Goal: Communication & Community: Answer question/provide support

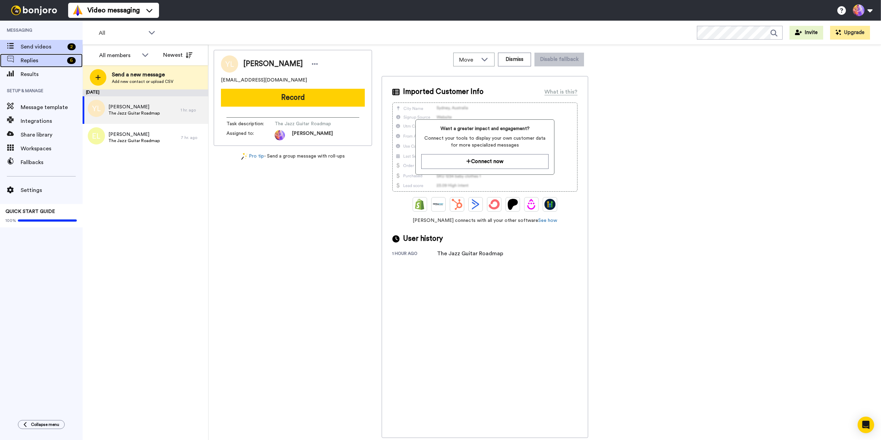
click at [35, 60] on span "Replies" at bounding box center [43, 60] width 44 height 8
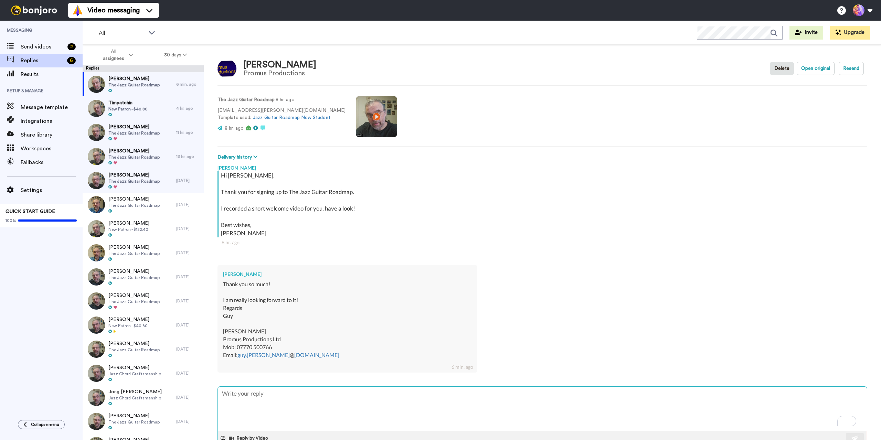
click at [284, 408] on textarea "To enrich screen reader interactions, please activate Accessibility in Grammarl…" at bounding box center [542, 409] width 649 height 44
type textarea "x"
type textarea "G"
type textarea "x"
type textarea "Gr"
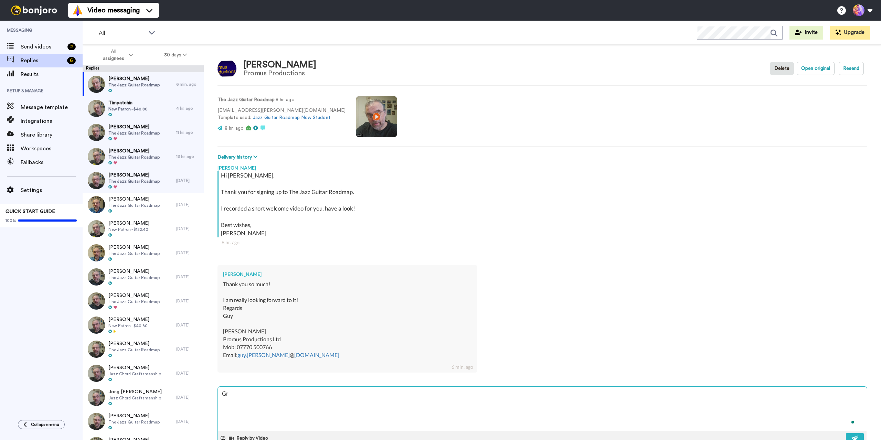
type textarea "x"
type textarea "Gre"
type textarea "x"
type textarea "Grea"
type textarea "x"
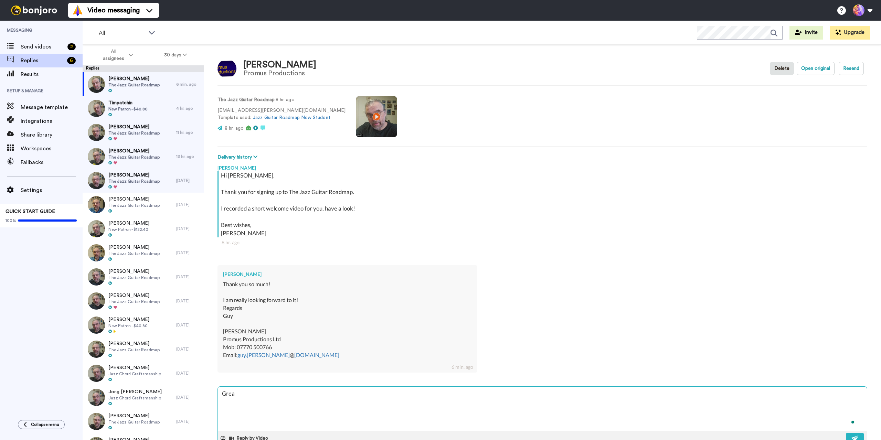
type textarea "Great"
type textarea "x"
type textarea "Great!"
type textarea "x"
type textarea "Great!"
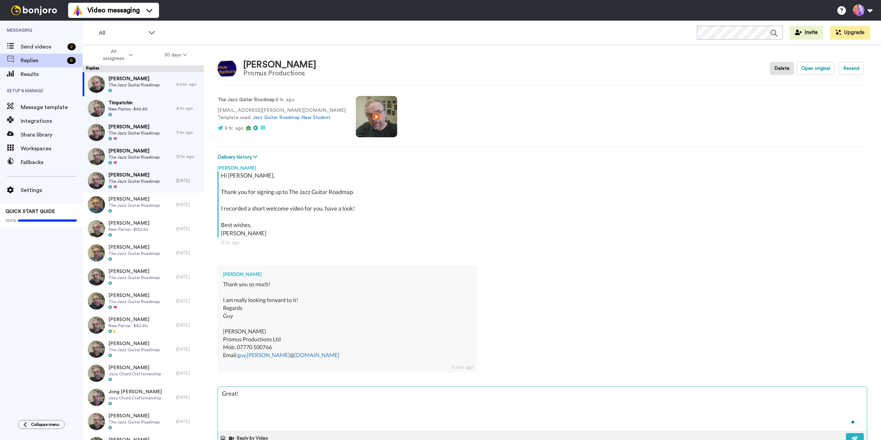
type textarea "x"
type textarea "Great! S"
type textarea "x"
type textarea "Great! Se"
type textarea "x"
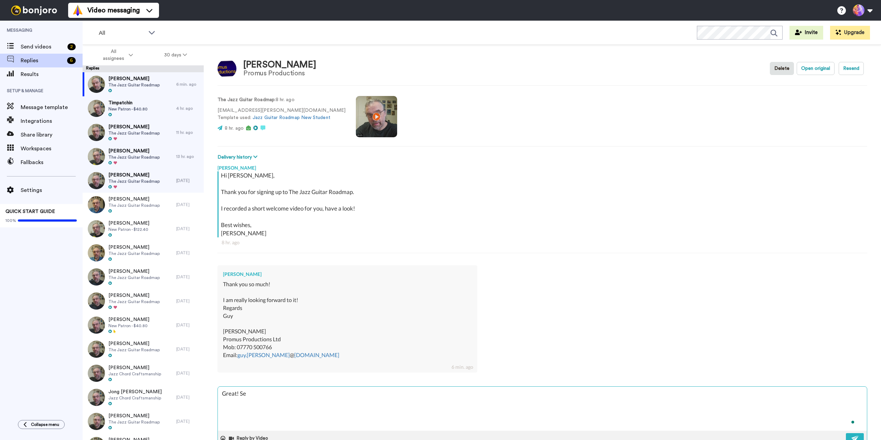
type textarea "Great! See"
type textarea "x"
type textarea "Great! See"
type textarea "x"
type textarea "Great! See y"
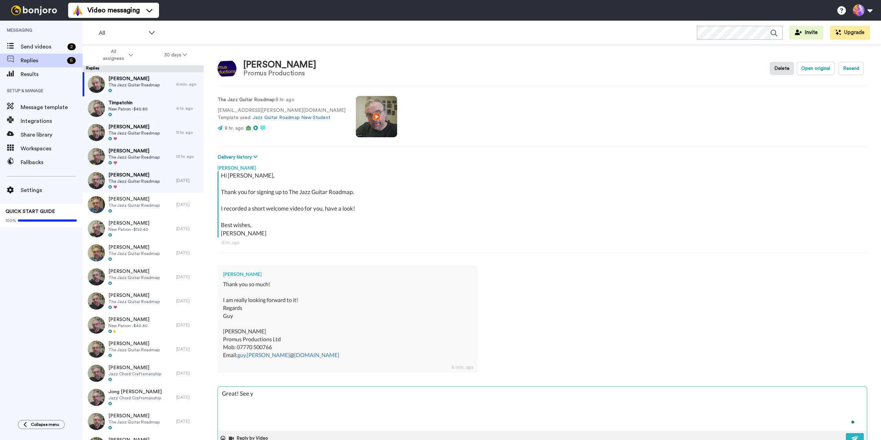
type textarea "x"
type textarea "Great! See yo"
type textarea "x"
type textarea "Great! See you"
type textarea "x"
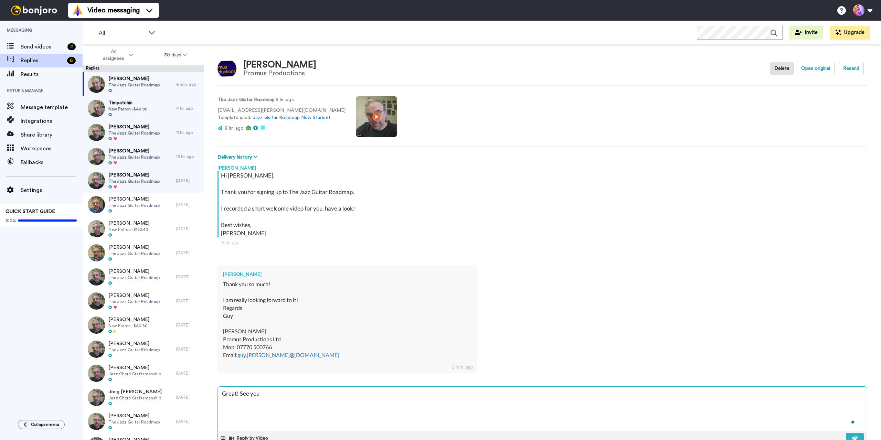
type textarea "Great! See you"
type textarea "x"
type textarea "Great! See you i"
type textarea "x"
type textarea "Great! See you in"
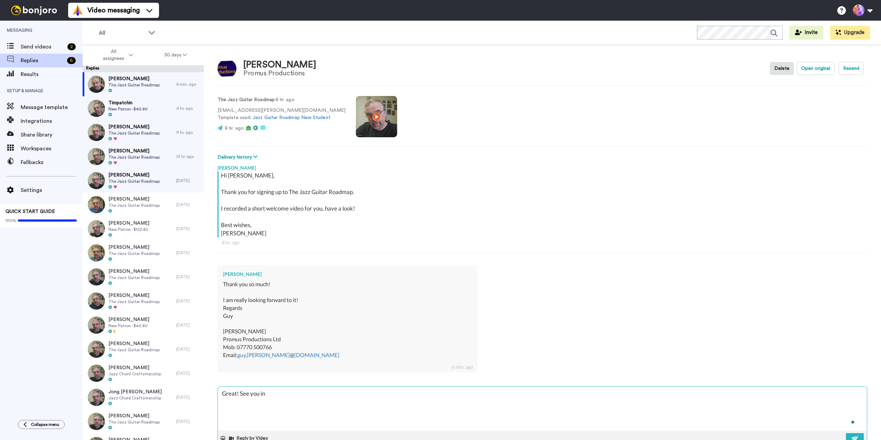
type textarea "x"
type textarea "Great! See you in"
type textarea "x"
type textarea "Great! See you in t"
type textarea "x"
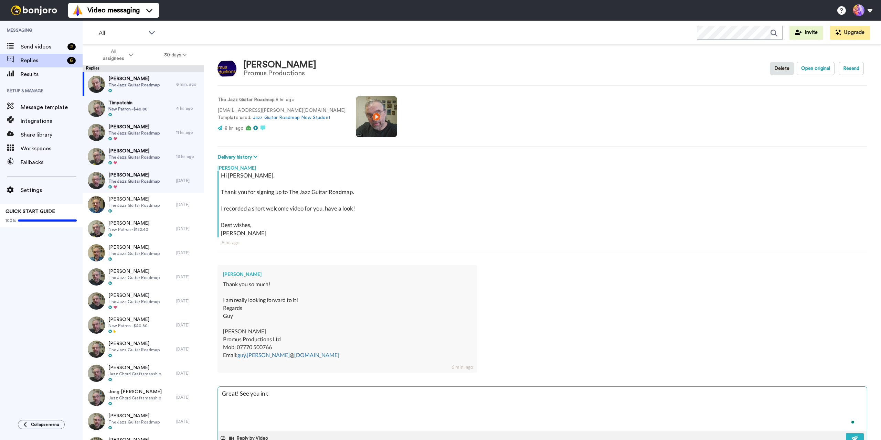
type textarea "Great! See you in th"
type textarea "x"
type textarea "Great! See you in the"
type textarea "x"
type textarea "Great! See you in ther"
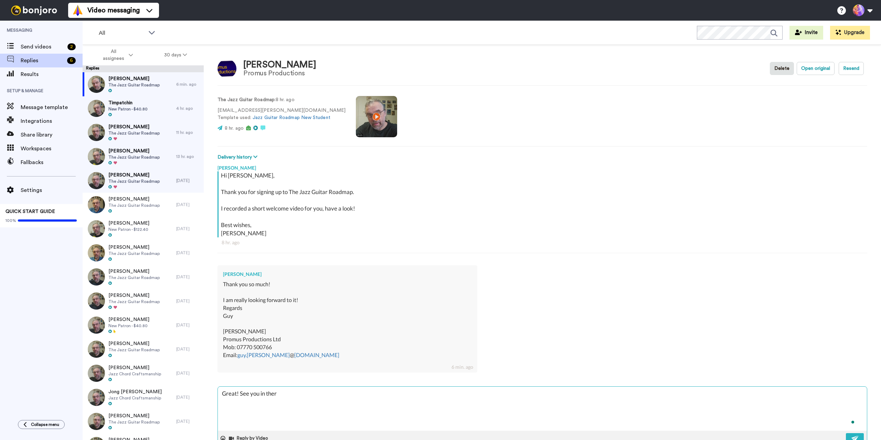
type textarea "x"
type textarea "Great! See you in there"
type textarea "x"
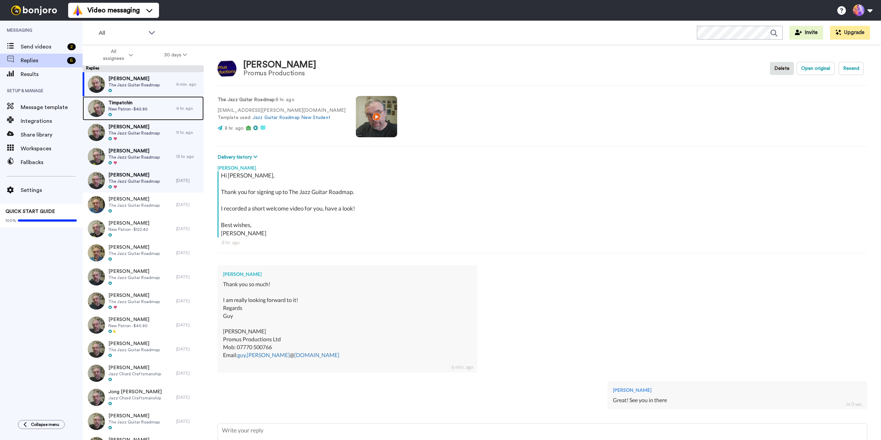
click at [130, 107] on span "New Patron - $40.80" at bounding box center [127, 109] width 39 height 6
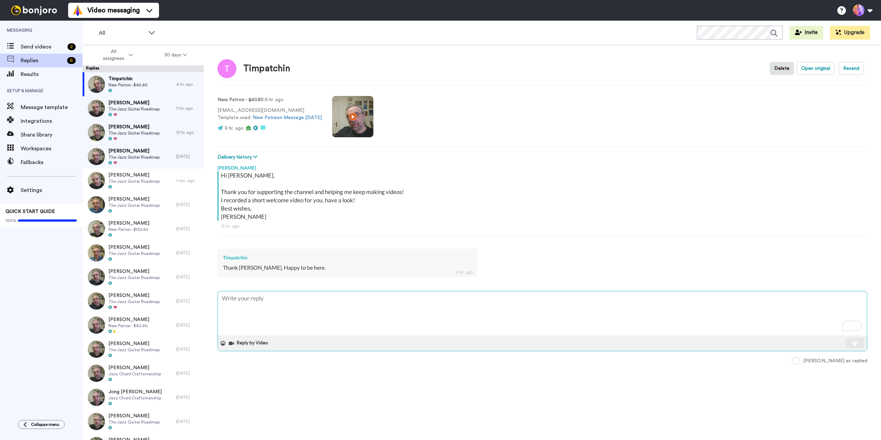
click at [325, 318] on textarea "To enrich screen reader interactions, please activate Accessibility in Grammarl…" at bounding box center [542, 314] width 649 height 44
type textarea "x"
type textarea "S"
type textarea "x"
type textarea "Se"
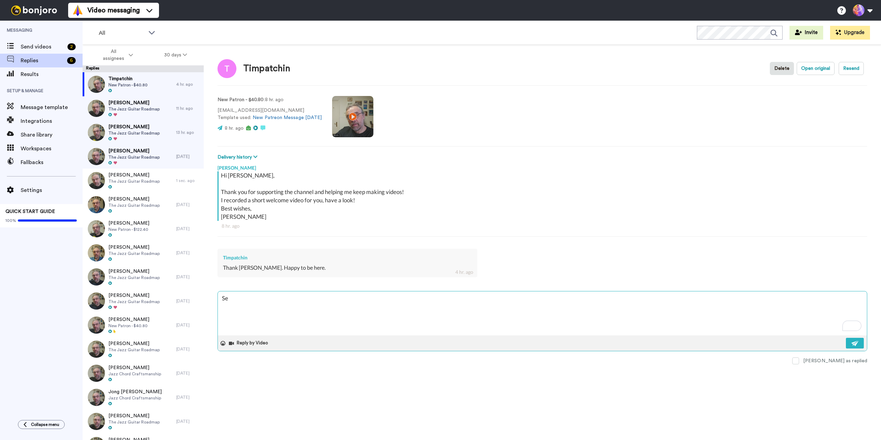
type textarea "x"
type textarea "See"
type textarea "x"
type textarea "See"
type textarea "x"
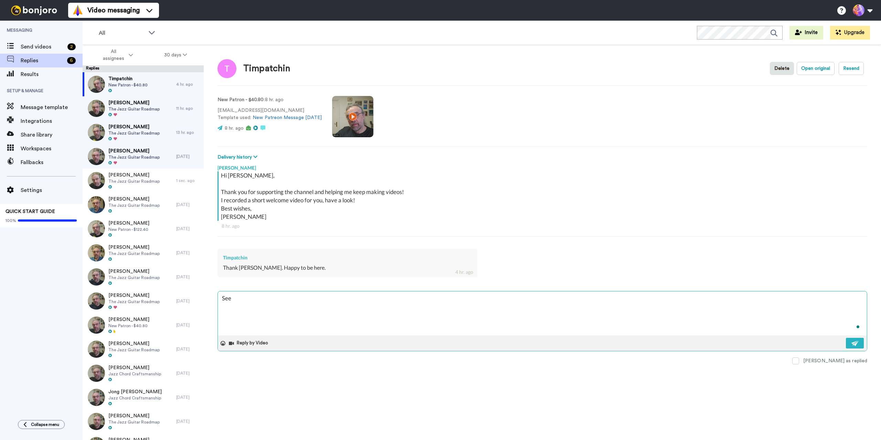
type textarea "See y"
type textarea "x"
type textarea "See yo"
type textarea "x"
type textarea "See you"
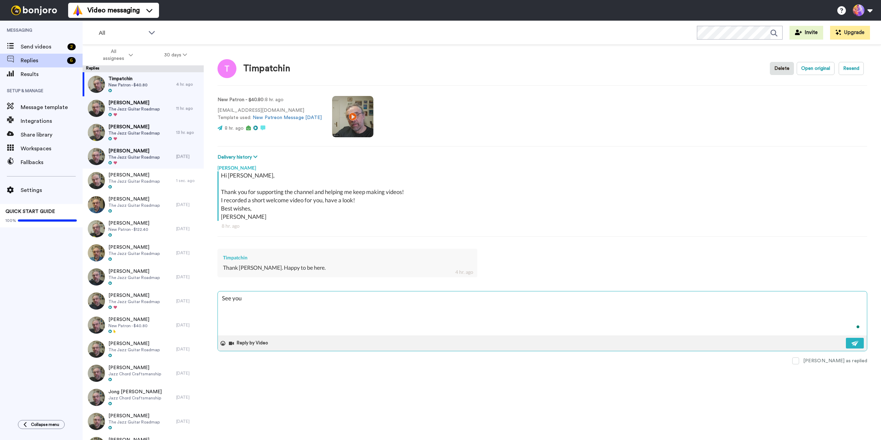
type textarea "x"
type textarea "See you"
type textarea "x"
type textarea "See you o"
type textarea "x"
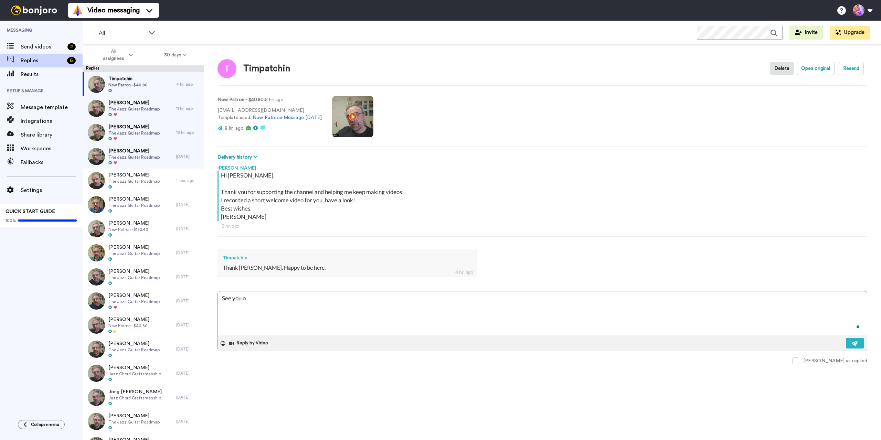
type textarea "See you ov"
type textarea "x"
type textarea "See you ove"
type textarea "x"
type textarea "See you over"
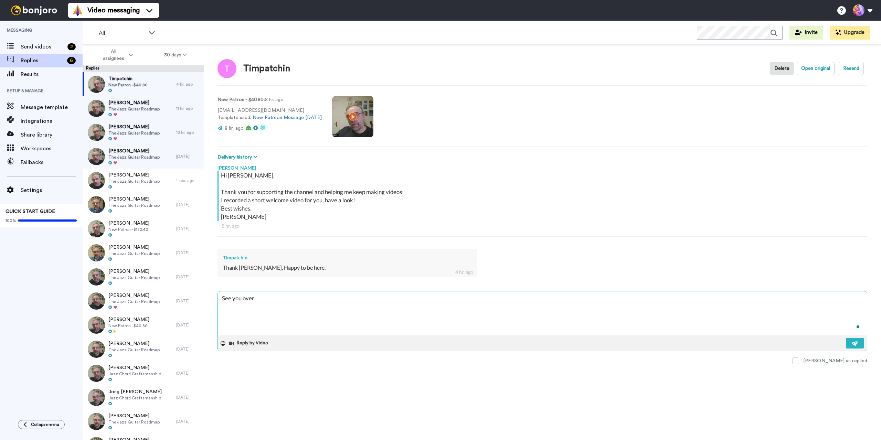
type textarea "x"
type textarea "See you over"
type textarea "x"
type textarea "See you over t"
type textarea "x"
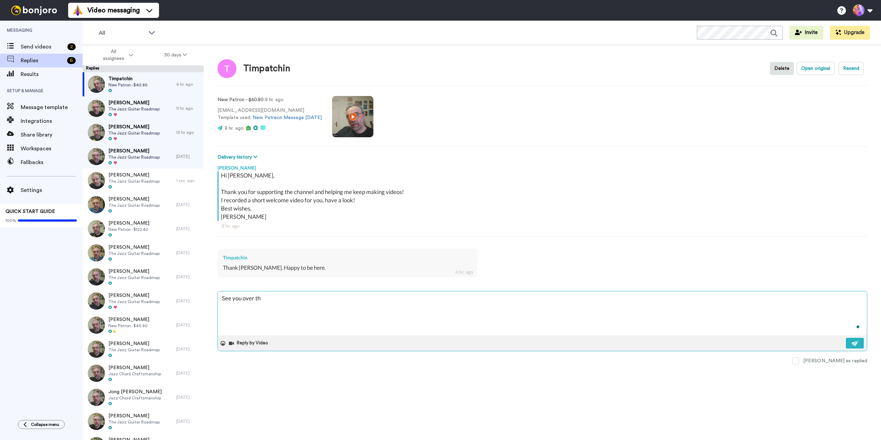
type textarea "See you over the"
type textarea "x"
type textarea "See you over ther"
type textarea "x"
type textarea "See you over there"
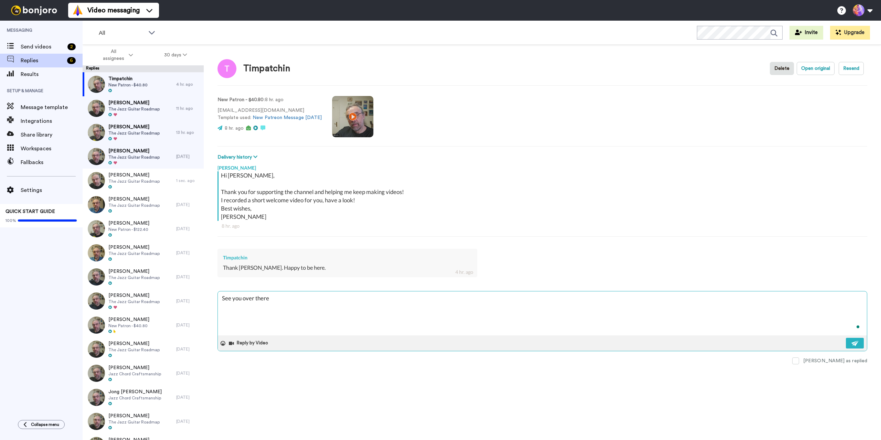
type textarea "x"
type textarea "See you over there!"
type textarea "x"
click at [124, 132] on span "The Jazz Guitar Roadmap" at bounding box center [133, 133] width 51 height 6
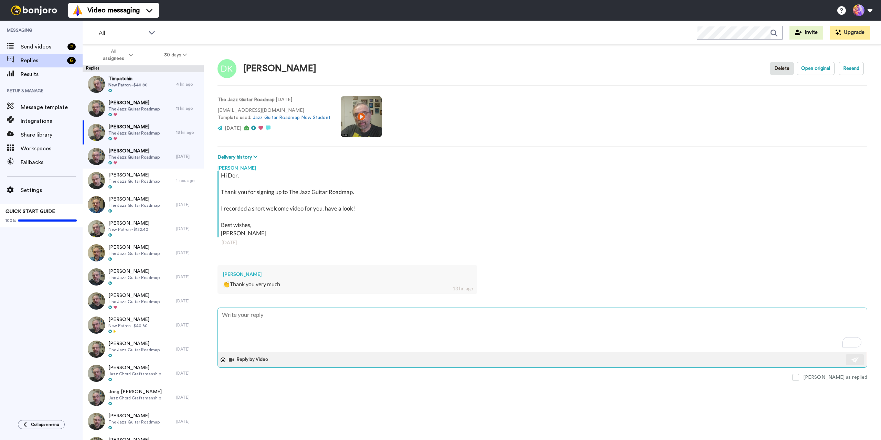
click at [284, 332] on textarea "To enrich screen reader interactions, please activate Accessibility in Grammarl…" at bounding box center [542, 330] width 649 height 44
click at [799, 378] on span at bounding box center [795, 377] width 7 height 7
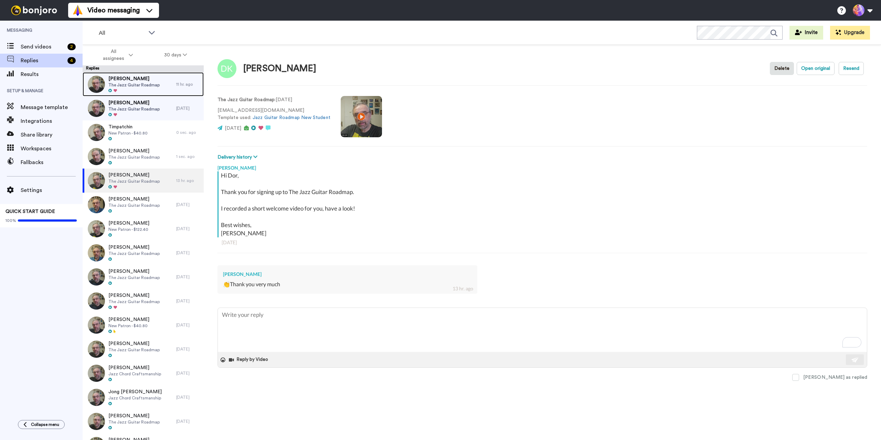
click at [138, 86] on span "The Jazz Guitar Roadmap" at bounding box center [133, 85] width 51 height 6
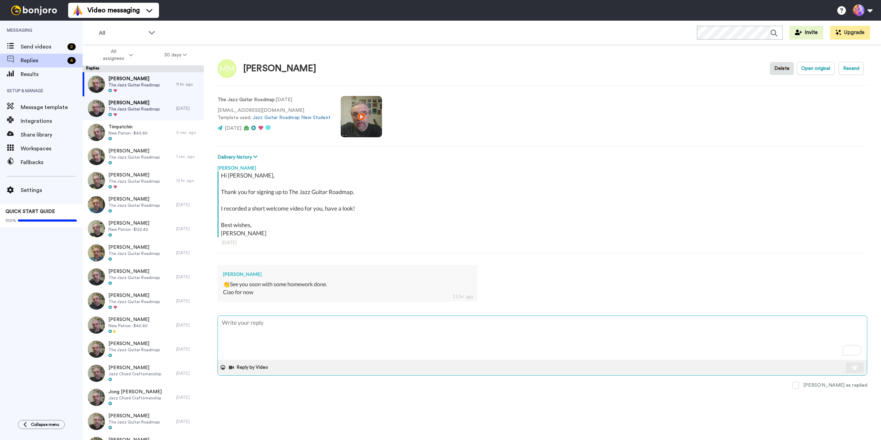
click at [291, 343] on textarea "To enrich screen reader interactions, please activate Accessibility in Grammarl…" at bounding box center [542, 338] width 649 height 44
click at [291, 333] on textarea "To enrich screen reader interactions, please activate Accessibility in Grammarl…" at bounding box center [542, 338] width 649 height 44
type textarea "x"
type textarea "G"
type textarea "x"
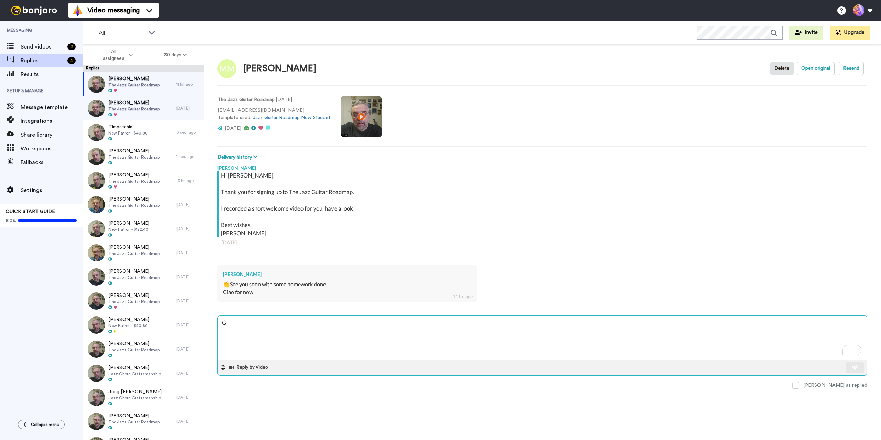
type textarea "Gr"
type textarea "x"
type textarea "Gre"
type textarea "x"
type textarea "Grea"
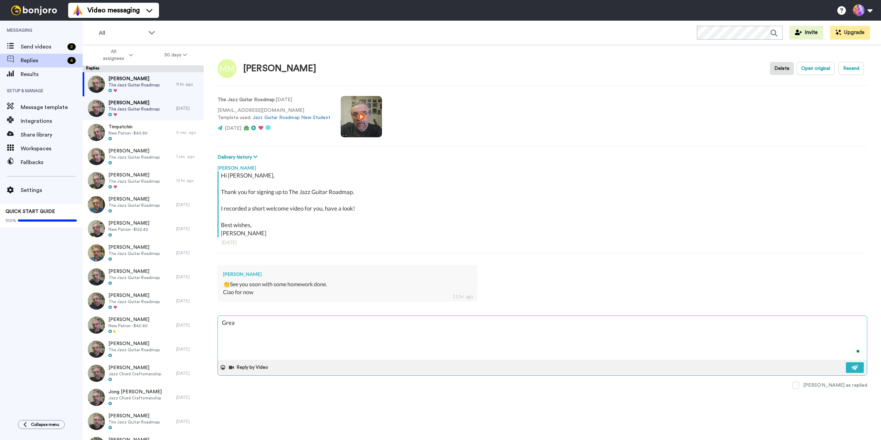
type textarea "x"
type textarea "Great"
type textarea "x"
type textarea "Great!"
type textarea "x"
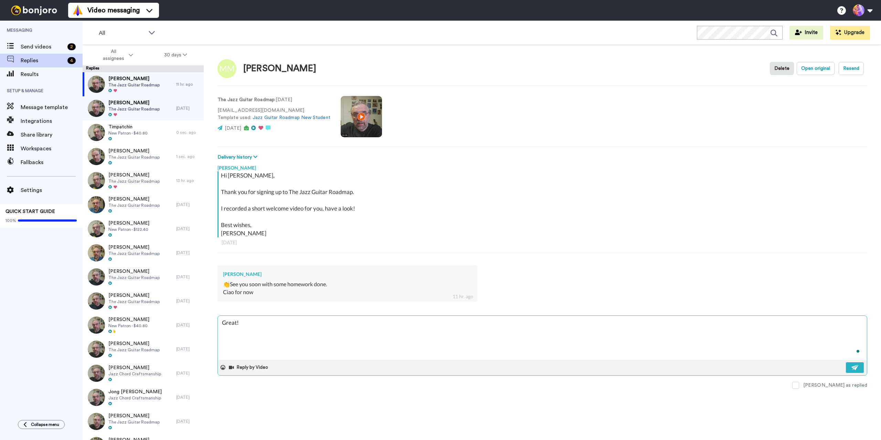
type textarea "Great!"
type textarea "x"
type textarea "Great! S"
type textarea "x"
type textarea "Great! Se"
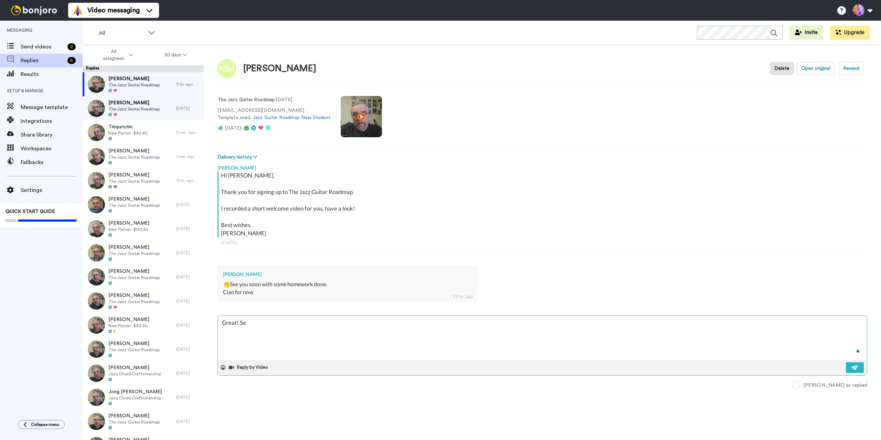
type textarea "x"
type textarea "Great! See"
type textarea "x"
type textarea "Great! See"
type textarea "x"
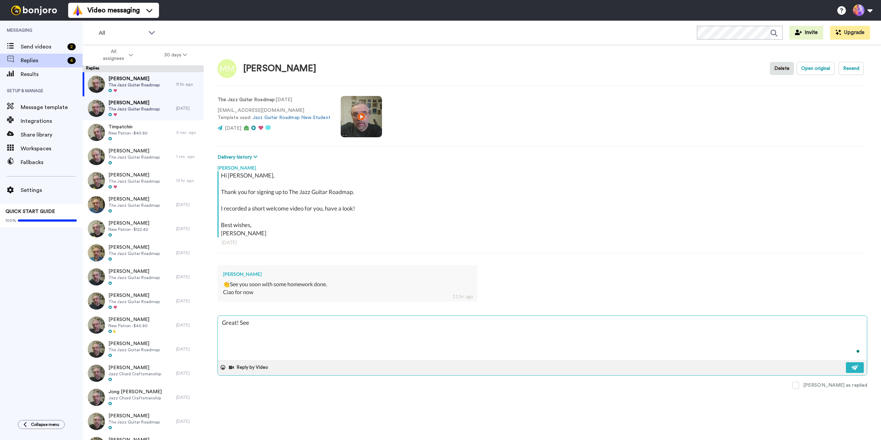
type textarea "Great! See y"
type textarea "x"
type textarea "Great! See yo"
type textarea "x"
type textarea "Great! See you"
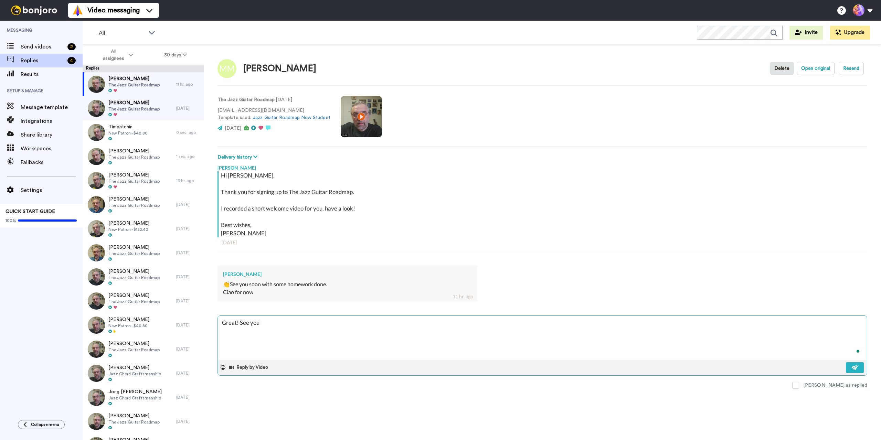
type textarea "x"
type textarea "Great! See you"
type textarea "x"
type textarea "Great! See you i"
type textarea "x"
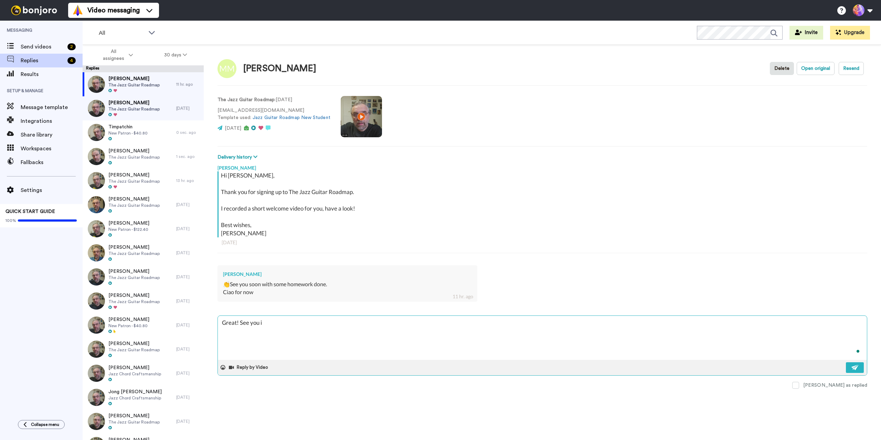
type textarea "Great! See you in"
type textarea "x"
type textarea "Great! See you in"
type textarea "x"
type textarea "Great! See you in th"
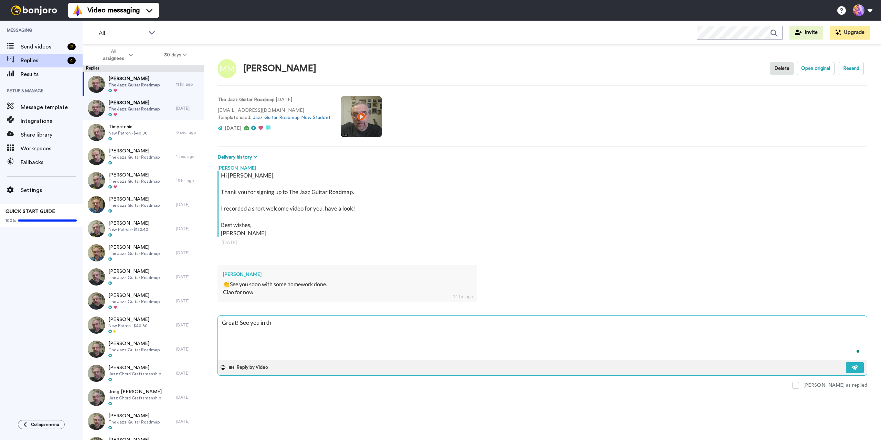
type textarea "x"
type textarea "Great! See you in the"
type textarea "x"
type textarea "Great! See you in ther"
type textarea "x"
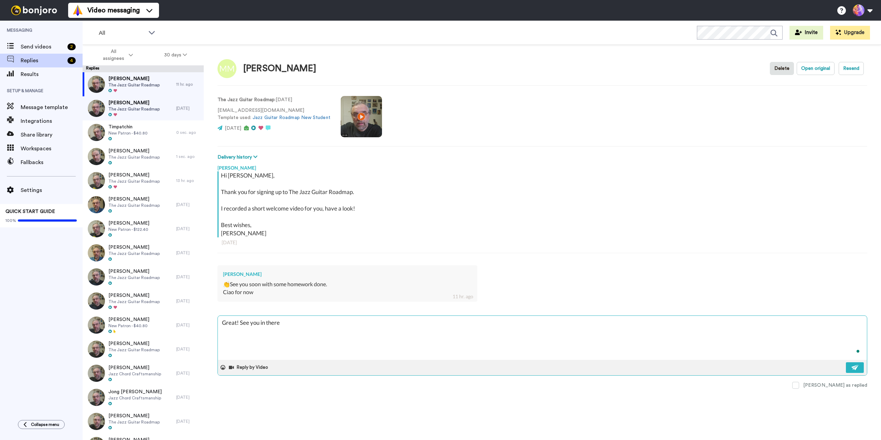
type textarea "Great! See you in there"
type textarea "x"
click at [137, 106] on span "The Jazz Guitar Roadmap" at bounding box center [133, 109] width 51 height 6
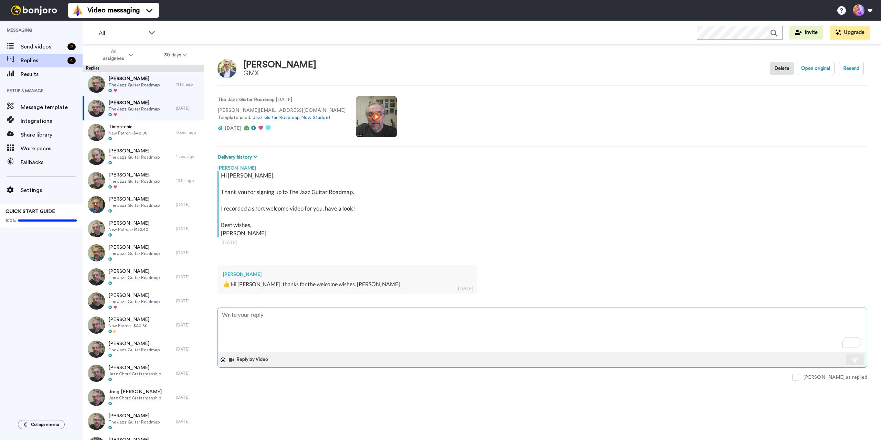
click at [327, 327] on textarea "To enrich screen reader interactions, please activate Accessibility in Grammarl…" at bounding box center [542, 330] width 649 height 44
type textarea "x"
type textarea "G"
type textarea "x"
type textarea "Gr"
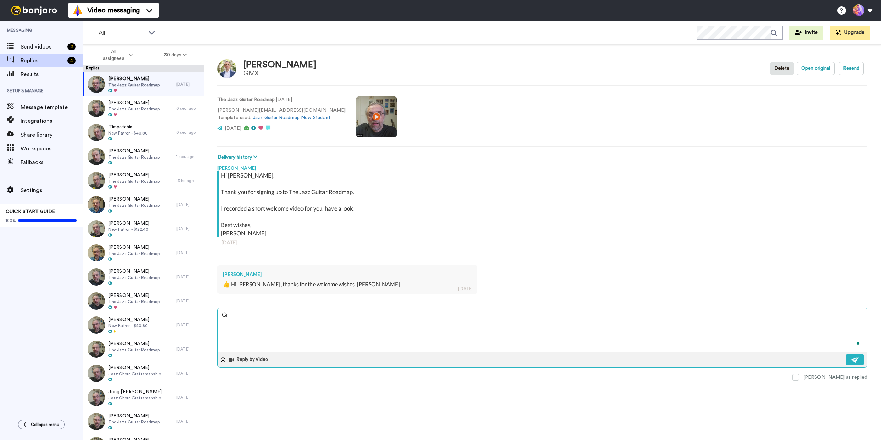
type textarea "x"
type textarea "Gre"
type textarea "x"
type textarea "Grea"
type textarea "x"
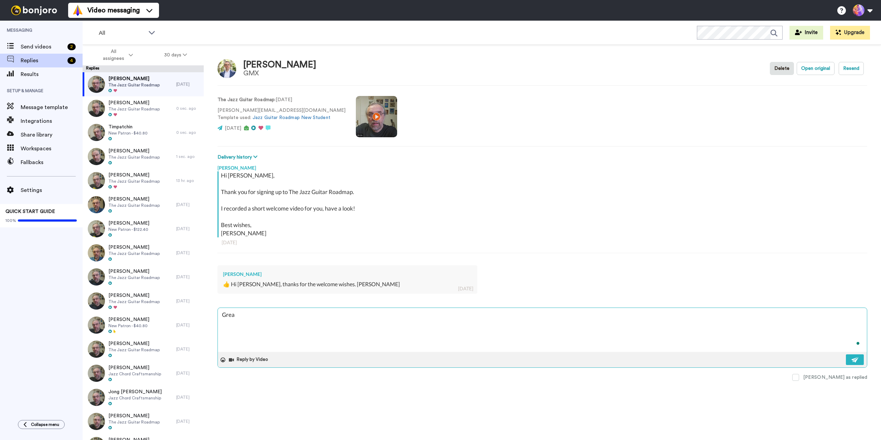
type textarea "Great"
type textarea "x"
type textarea "Great"
type textarea "x"
type textarea "Great"
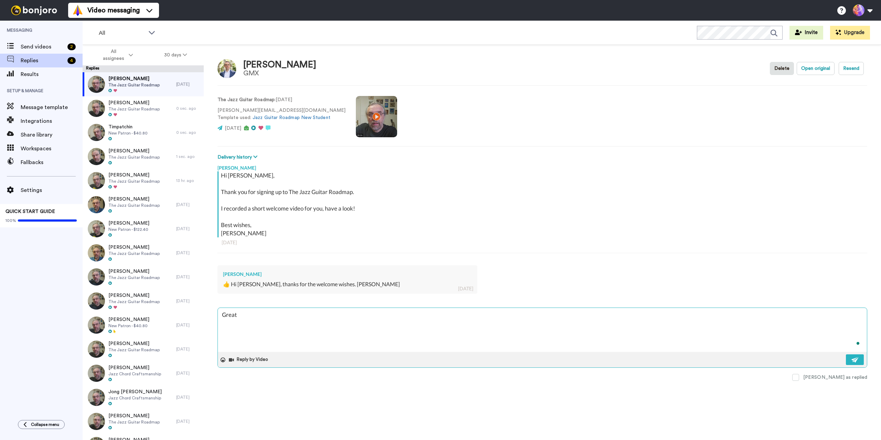
type textarea "x"
type textarea "Great!"
type textarea "x"
type textarea "Great!"
type textarea "x"
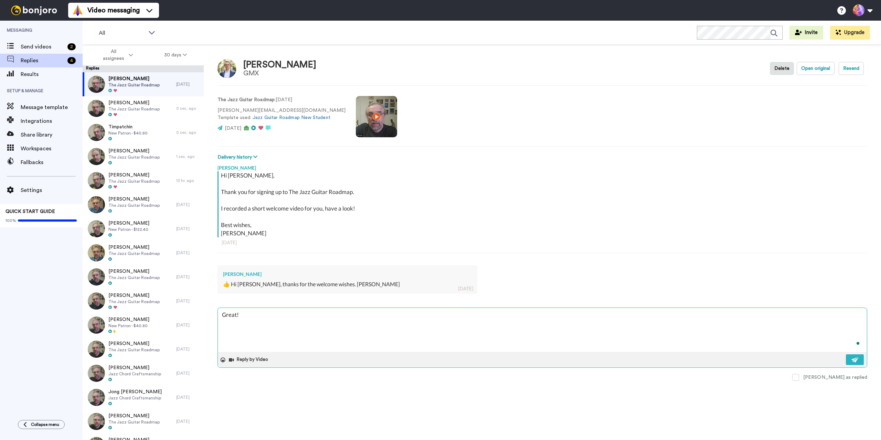
type textarea "Great! S"
type textarea "x"
type textarea "Great! Se"
type textarea "x"
type textarea "Great! See"
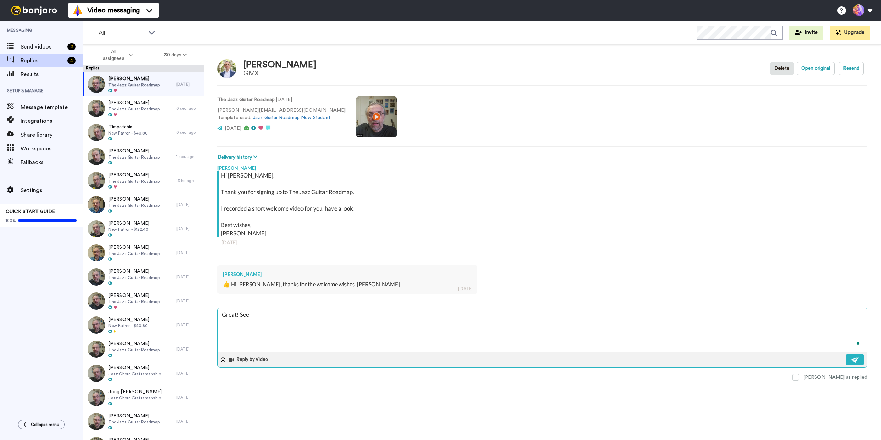
type textarea "x"
type textarea "Great! See y"
type textarea "x"
type textarea "Great! See yo"
type textarea "x"
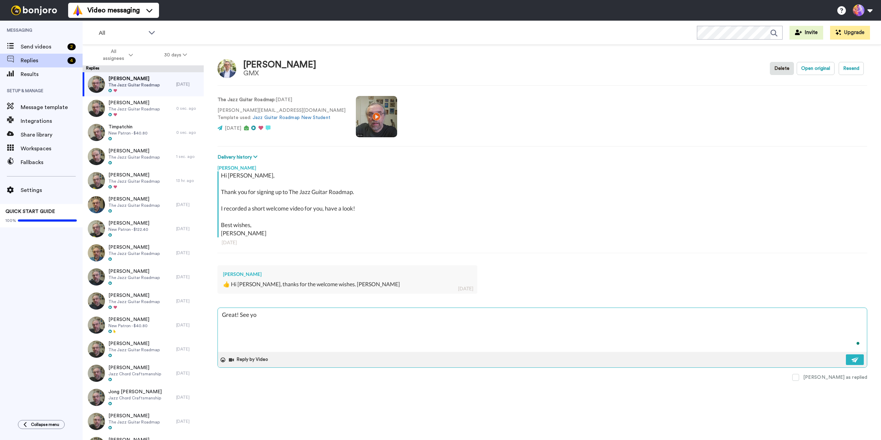
type textarea "Great! See you"
type textarea "x"
type textarea "Great! See you"
type textarea "x"
type textarea "Great! See you i"
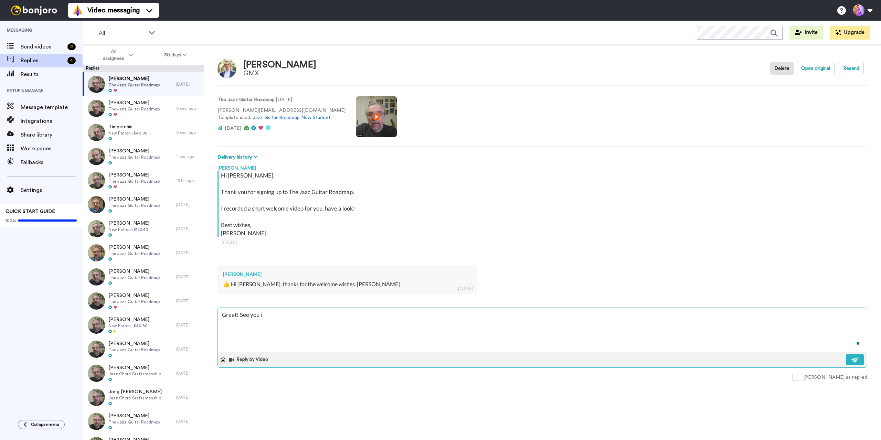
type textarea "x"
type textarea "Great! See you in"
type textarea "x"
type textarea "Great! See you in"
type textarea "x"
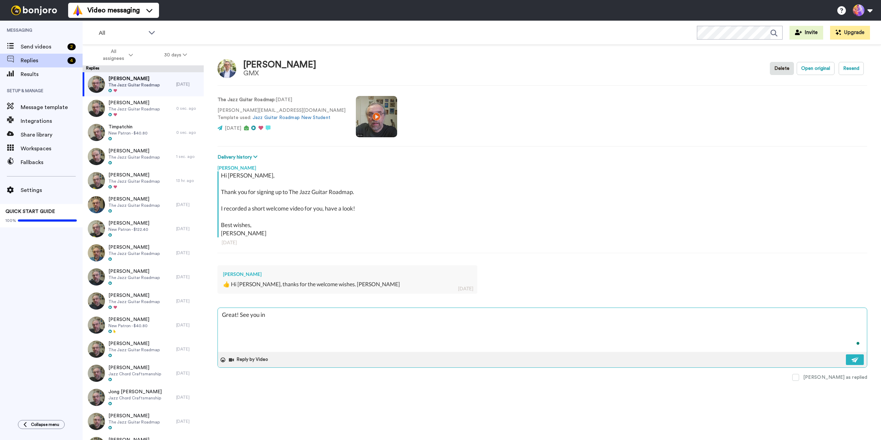
type textarea "Great! See you in t"
type textarea "x"
type textarea "Great! See you in th"
type textarea "x"
type textarea "Great! See you in the"
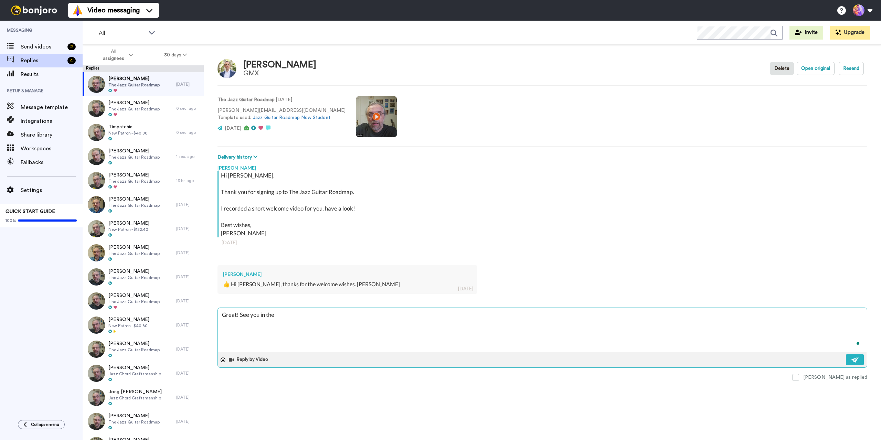
type textarea "x"
type textarea "Great! See you in ther"
type textarea "x"
type textarea "Great! See you in there"
type textarea "x"
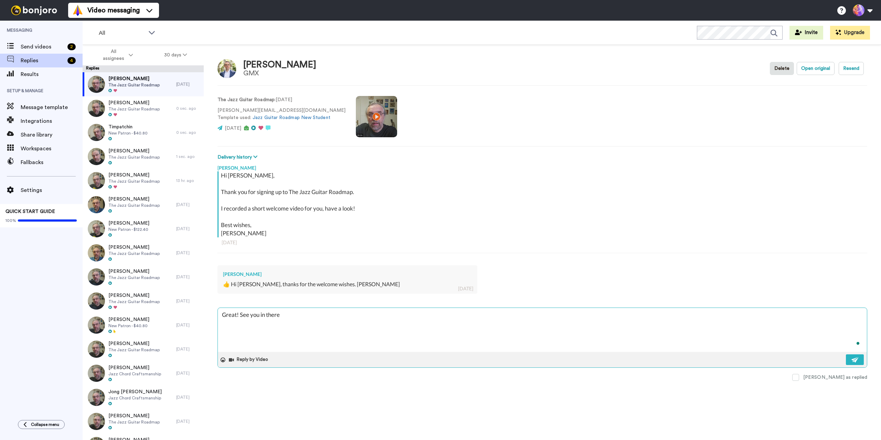
type textarea "Great! See you in there!"
type textarea "x"
type textarea "Great! See you in there"
type textarea "x"
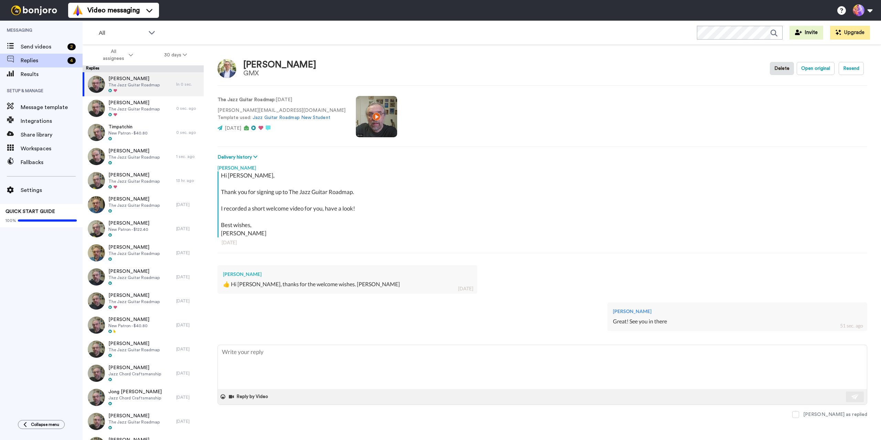
type textarea "x"
